Goal: Task Accomplishment & Management: Complete application form

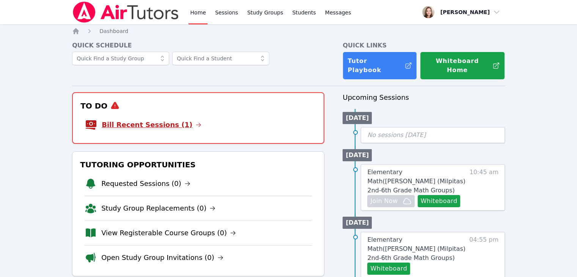
click at [126, 119] on link "Bill Recent Sessions (1)" at bounding box center [152, 124] width 100 height 11
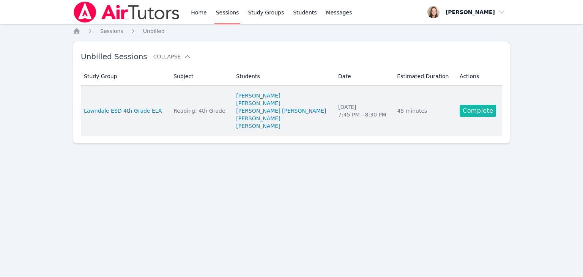
click at [467, 107] on link "Complete" at bounding box center [477, 111] width 36 height 12
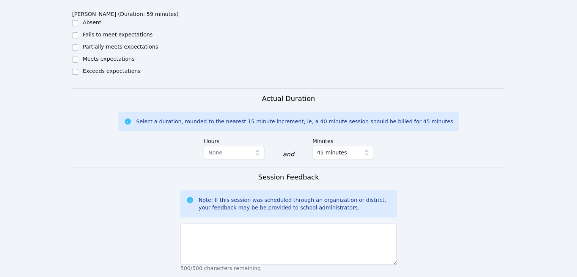
scroll to position [672, 0]
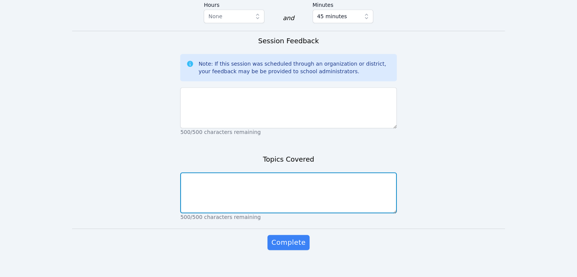
click at [206, 185] on textarea at bounding box center [288, 192] width 216 height 41
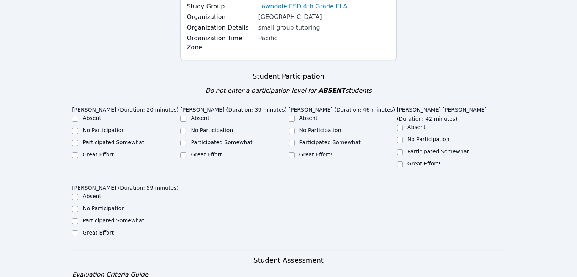
scroll to position [118, 0]
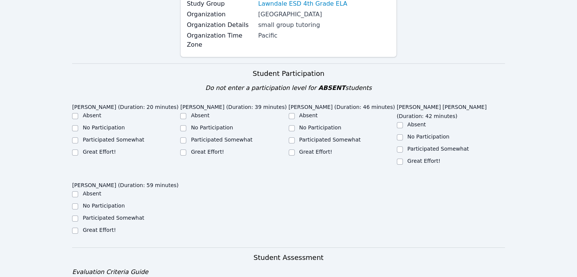
type textarea "Learning the platform Survey Reading comprehension"
click at [124, 215] on label "Participated Somewhat" at bounding box center [113, 218] width 61 height 6
click at [78, 215] on input "Participated Somewhat" at bounding box center [75, 218] width 6 height 6
checkbox input "true"
click at [181, 149] on input "Great Effort!" at bounding box center [183, 152] width 6 height 6
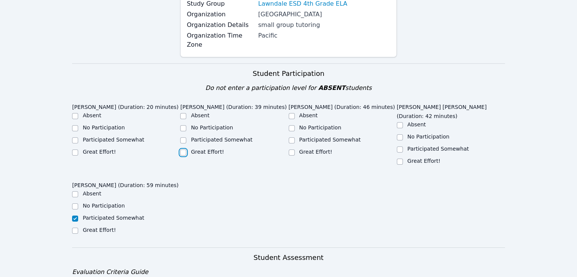
checkbox input "true"
click at [104, 149] on label "Great Effort!" at bounding box center [99, 152] width 33 height 6
click at [78, 149] on input "Great Effort!" at bounding box center [75, 152] width 6 height 6
checkbox input "true"
click at [414, 146] on label "Participated Somewhat" at bounding box center [437, 149] width 61 height 6
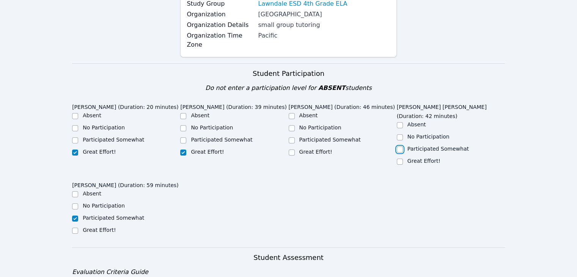
click at [403, 146] on input "Participated Somewhat" at bounding box center [400, 149] width 6 height 6
checkbox input "true"
click at [317, 152] on label "Great Effort!" at bounding box center [315, 152] width 33 height 6
click at [295, 152] on input "Great Effort!" at bounding box center [292, 152] width 6 height 6
checkbox input "true"
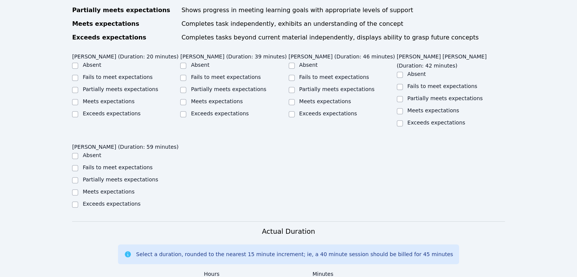
scroll to position [402, 0]
click at [122, 111] on label "Exceeds expectations" at bounding box center [112, 114] width 58 height 6
click at [78, 112] on input "Exceeds expectations" at bounding box center [75, 115] width 6 height 6
checkbox input "true"
click at [217, 111] on label "Exceeds expectations" at bounding box center [220, 114] width 58 height 6
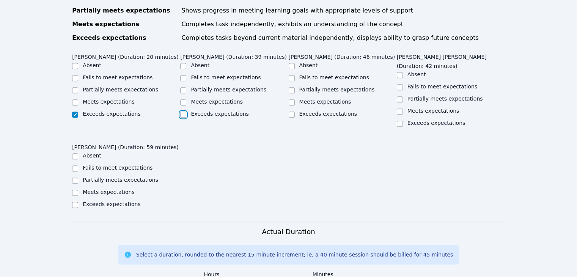
click at [186, 112] on input "Exceeds expectations" at bounding box center [183, 115] width 6 height 6
checkbox input "true"
click at [221, 99] on label "Meets expectations" at bounding box center [217, 102] width 52 height 6
click at [186, 99] on input "Meets expectations" at bounding box center [183, 102] width 6 height 6
checkbox input "true"
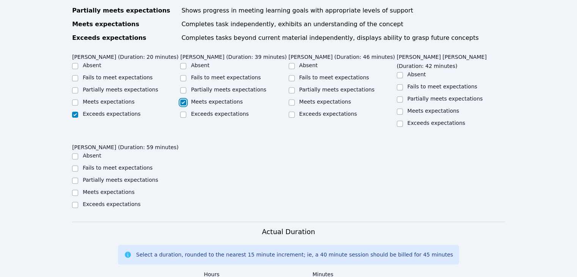
checkbox input "false"
click at [123, 99] on label "Meets expectations" at bounding box center [109, 102] width 52 height 6
click at [78, 99] on input "Meets expectations" at bounding box center [75, 102] width 6 height 6
checkbox input "true"
checkbox input "false"
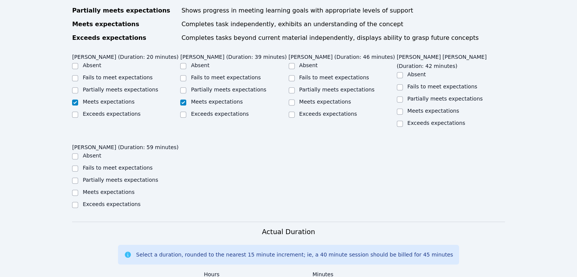
click at [320, 103] on label "Meets expectations" at bounding box center [325, 102] width 52 height 6
click at [295, 103] on input "Meets expectations" at bounding box center [292, 102] width 6 height 6
checkbox input "true"
click at [401, 96] on input "Partially meets expectations" at bounding box center [400, 99] width 6 height 6
checkbox input "true"
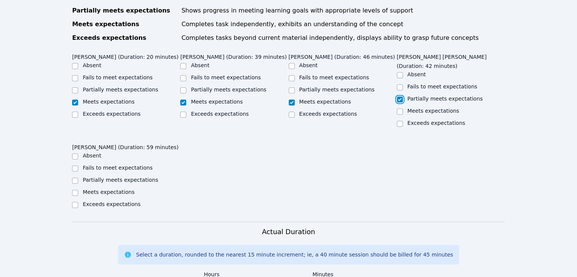
click at [140, 177] on label "Partially meets expectations" at bounding box center [120, 180] width 75 height 6
click at [78, 177] on input "Partially meets expectations" at bounding box center [75, 180] width 6 height 6
checkbox input "true"
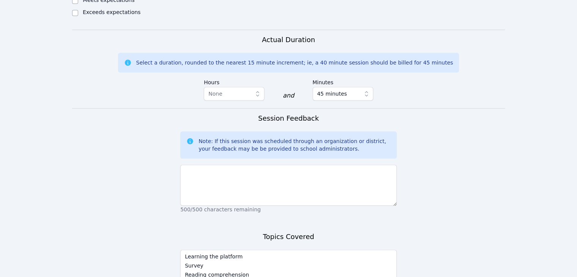
scroll to position [596, 0]
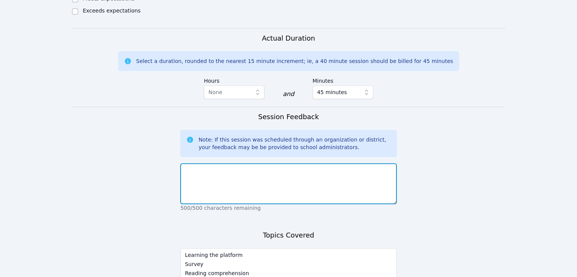
click at [359, 164] on textarea at bounding box center [288, 183] width 216 height 41
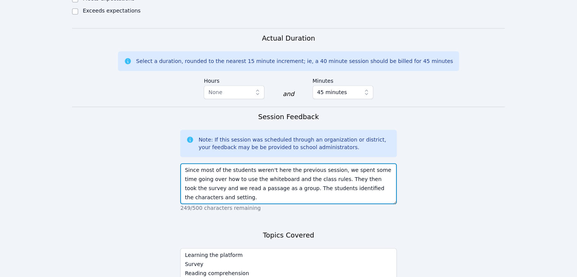
click at [280, 179] on textarea "Since most of the students weren't here the previous session, we spent some tim…" at bounding box center [288, 183] width 216 height 41
click at [327, 182] on textarea "Since most of the students weren't here the previous session, we spent some tim…" at bounding box center [288, 183] width 216 height 41
click at [306, 188] on textarea "Since most of the students weren't here the previous session, we spent some tim…" at bounding box center [288, 183] width 216 height 41
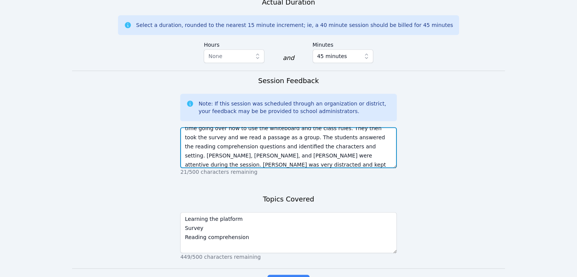
scroll to position [672, 0]
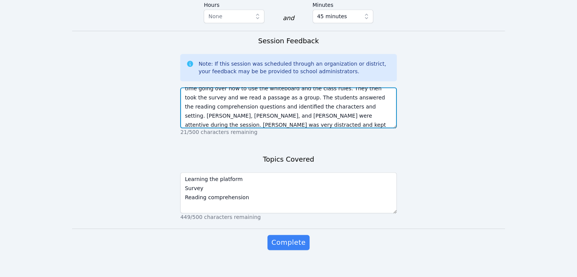
type textarea "Since most of the students weren't here the previous session, we spent some tim…"
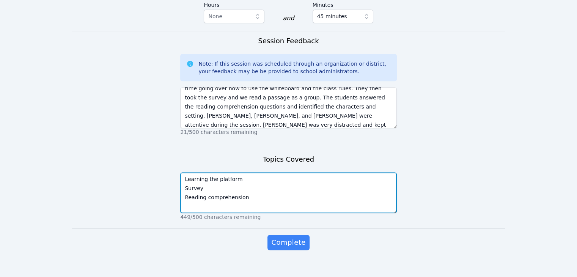
click at [303, 191] on textarea "Learning the platform Survey Reading comprehension" at bounding box center [288, 192] width 216 height 41
type textarea "Learning the platform Survey Reading comprehension Characters and Setting"
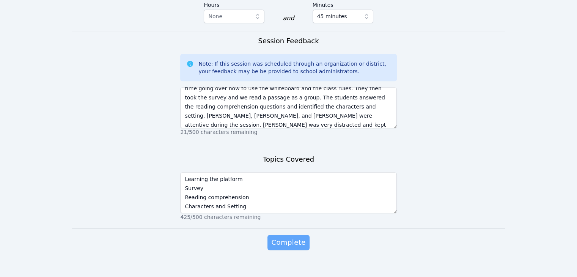
click at [296, 237] on span "Complete" at bounding box center [288, 242] width 34 height 11
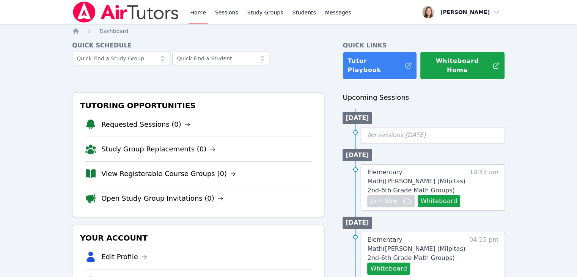
click at [437, 171] on span "Elementary Math ( [PERSON_NAME] (Milpitas) 2nd-6th Grade Math Groups )" at bounding box center [416, 180] width 98 height 25
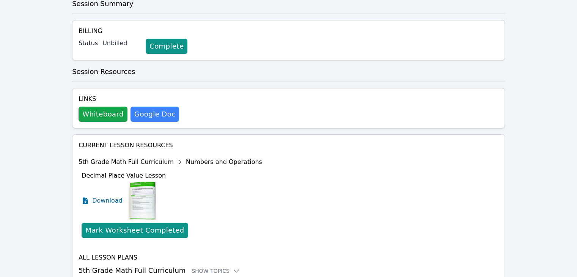
scroll to position [159, 0]
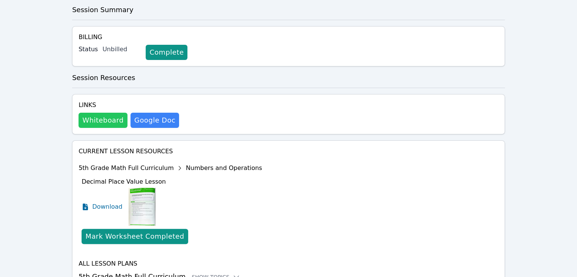
click at [105, 113] on button "Whiteboard" at bounding box center [103, 120] width 49 height 15
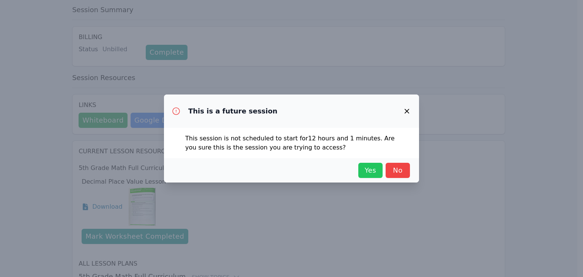
click at [365, 173] on span "Yes" at bounding box center [370, 170] width 17 height 11
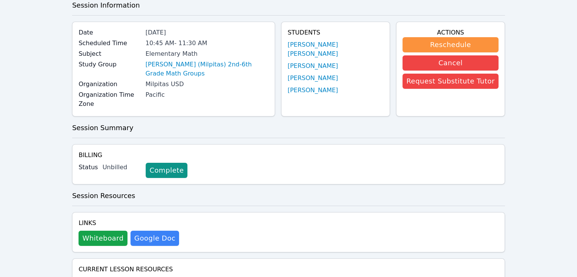
scroll to position [0, 0]
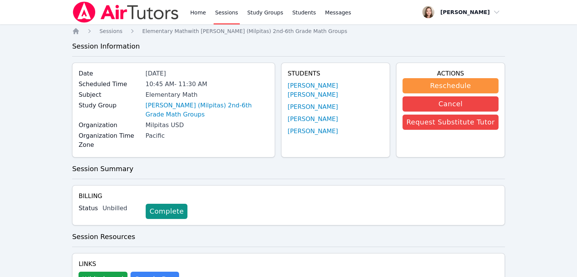
click at [203, 106] on link "[PERSON_NAME] (Milpitas) 2nd-6th Grade Math Groups" at bounding box center [206, 110] width 123 height 18
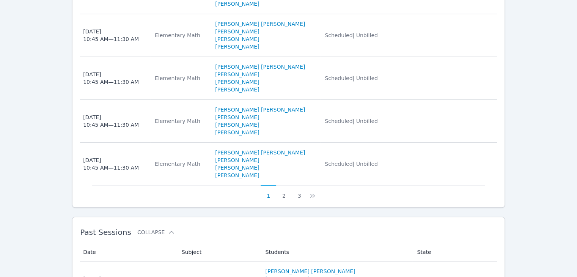
scroll to position [637, 0]
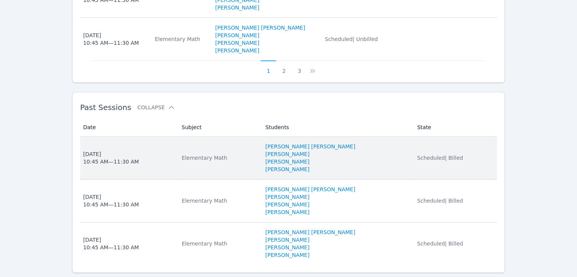
click at [192, 154] on div "Elementary Math" at bounding box center [219, 158] width 75 height 8
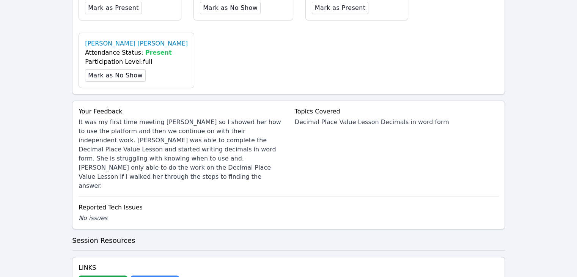
scroll to position [385, 0]
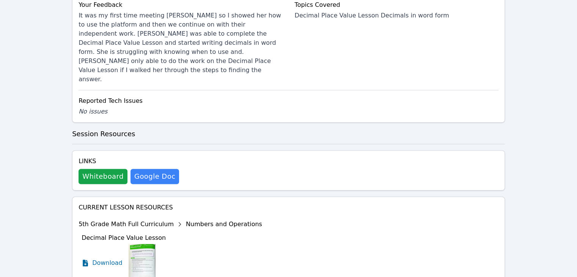
click at [99, 169] on button "Whiteboard" at bounding box center [103, 176] width 49 height 15
